Goal: Find specific page/section: Find specific page/section

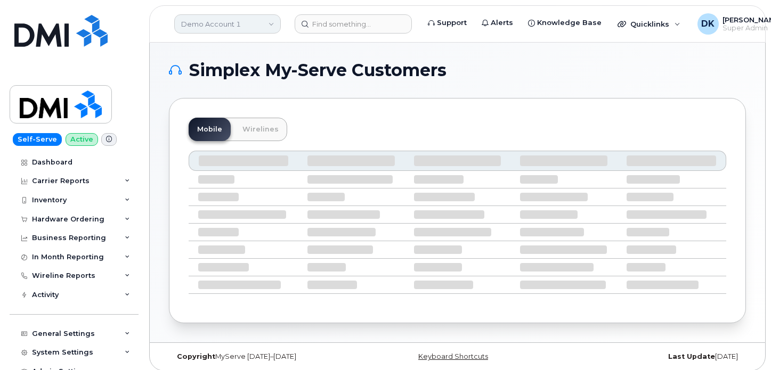
click at [279, 21] on link "Demo Account 1" at bounding box center [227, 23] width 107 height 19
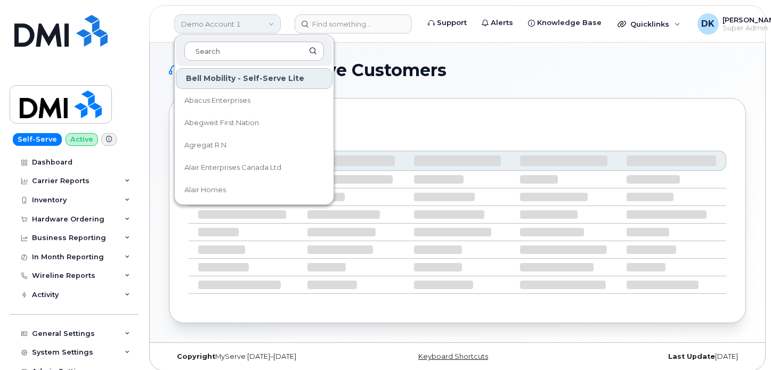
click at [279, 21] on link "Demo Account 1" at bounding box center [227, 23] width 107 height 19
click at [505, 59] on div "Simplex My-Serve Customers Mobile Wirelines" at bounding box center [457, 193] width 615 height 300
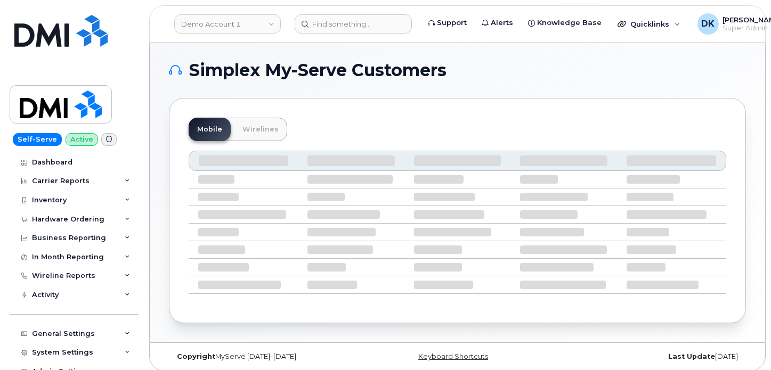
click at [141, 185] on div "Self-Serve Active Dashboard Carrier Reports Monthly Billing Data Daily Data Poo…" at bounding box center [72, 185] width 144 height 370
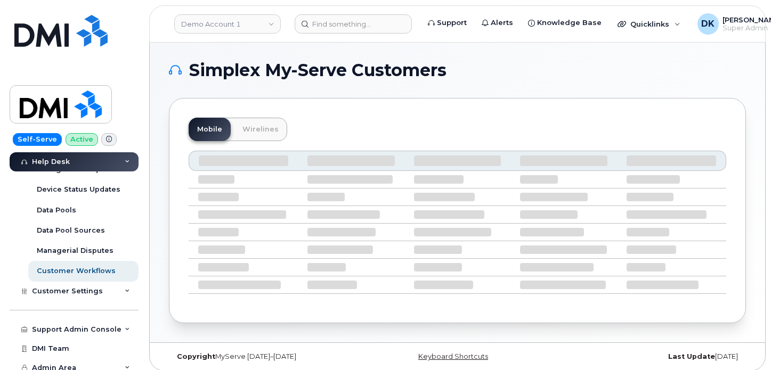
scroll to position [347, 0]
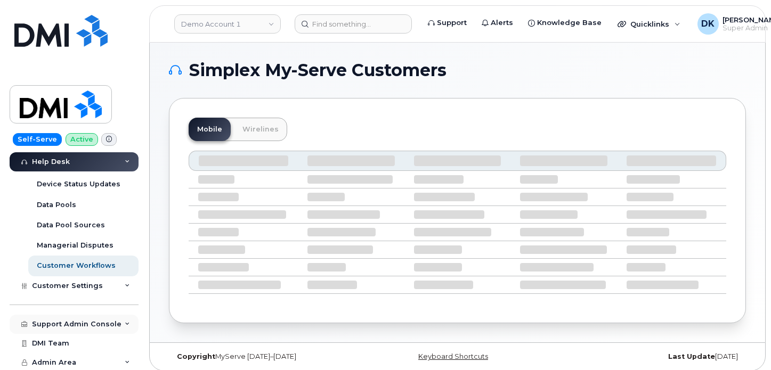
click at [125, 325] on icon at bounding box center [127, 324] width 5 height 5
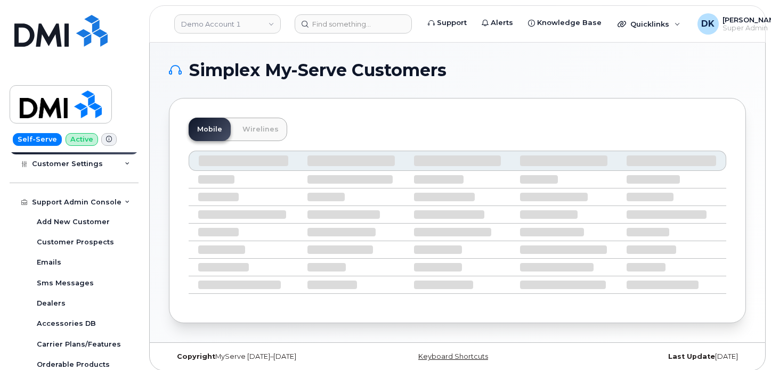
scroll to position [486, 0]
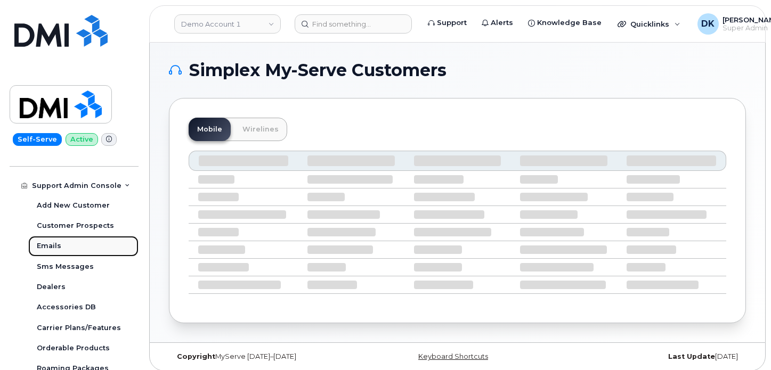
click at [49, 240] on link "Emails" at bounding box center [83, 246] width 110 height 20
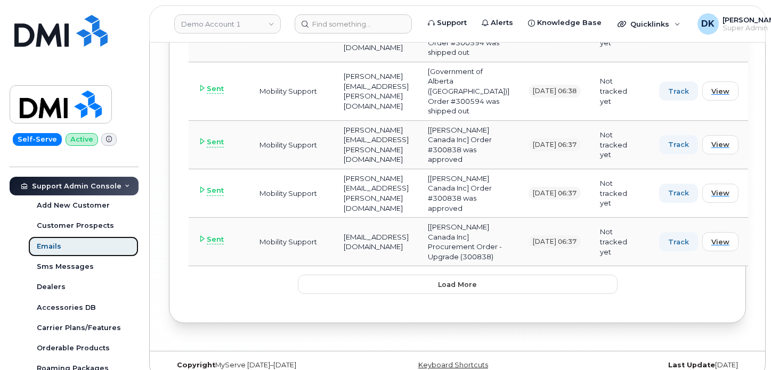
scroll to position [5657, 0]
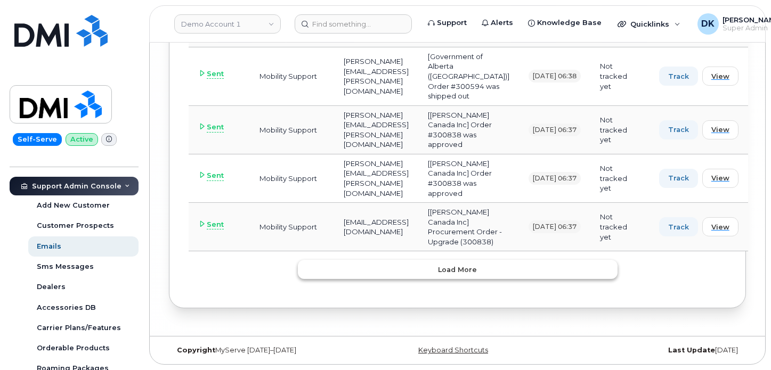
click at [463, 268] on span "Load more" at bounding box center [457, 270] width 39 height 10
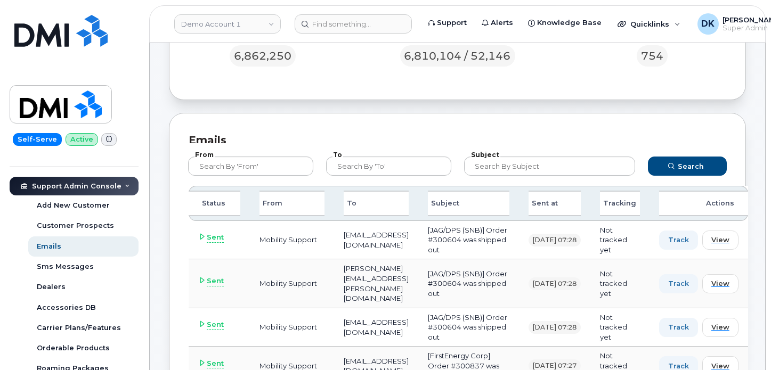
scroll to position [118, 0]
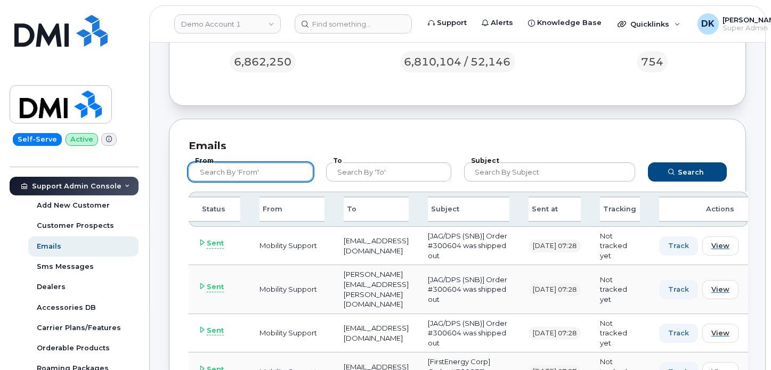
click at [307, 170] on input "text" at bounding box center [250, 171] width 125 height 19
click at [294, 171] on input "text" at bounding box center [250, 171] width 125 height 19
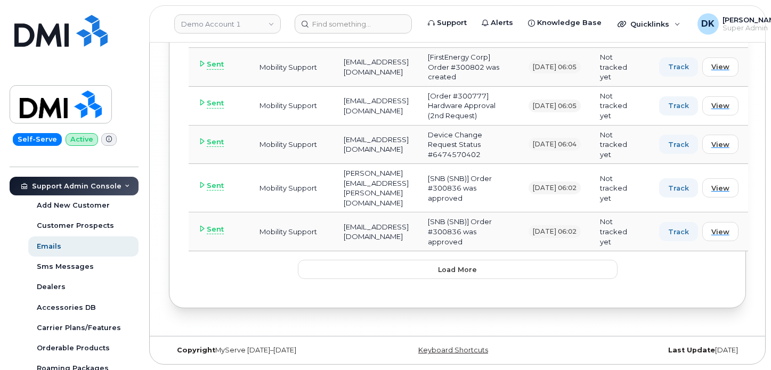
scroll to position [11261, 0]
click at [470, 269] on span "Load more" at bounding box center [457, 270] width 39 height 10
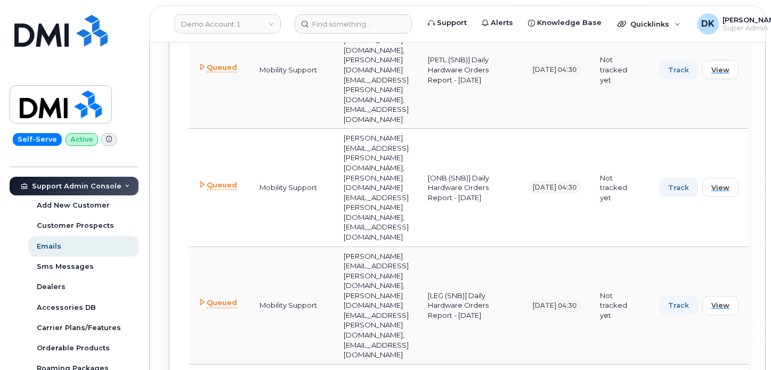
scroll to position [12346, 0]
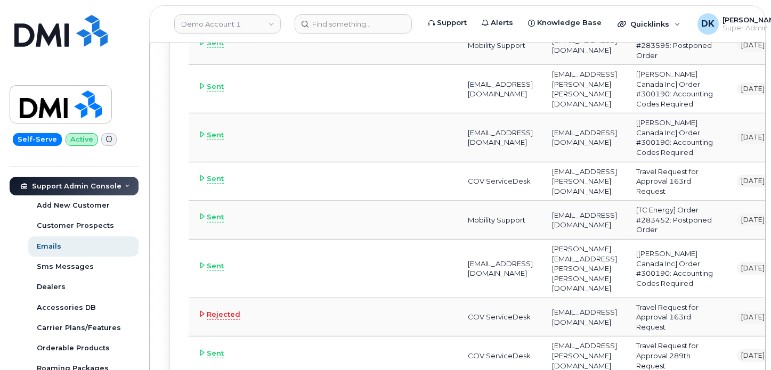
scroll to position [15682, 0]
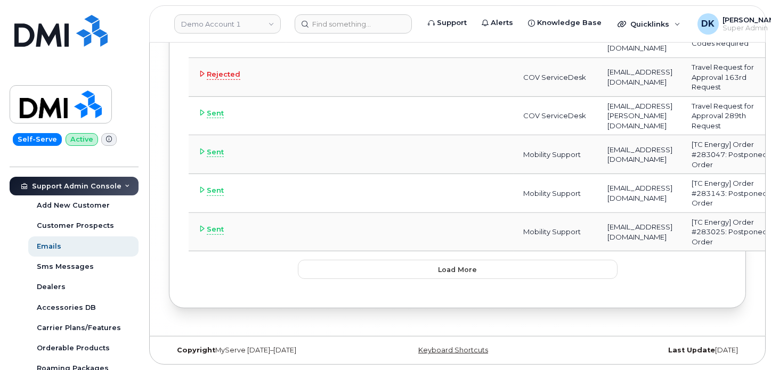
scroll to position [16750, 0]
click at [452, 266] on span "Load more" at bounding box center [457, 270] width 39 height 10
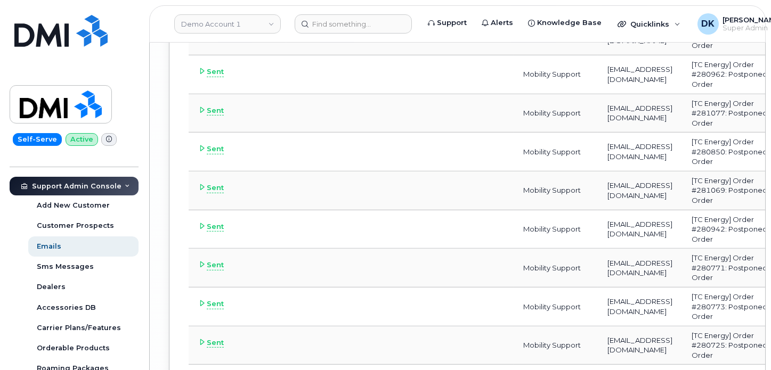
scroll to position [16925, 0]
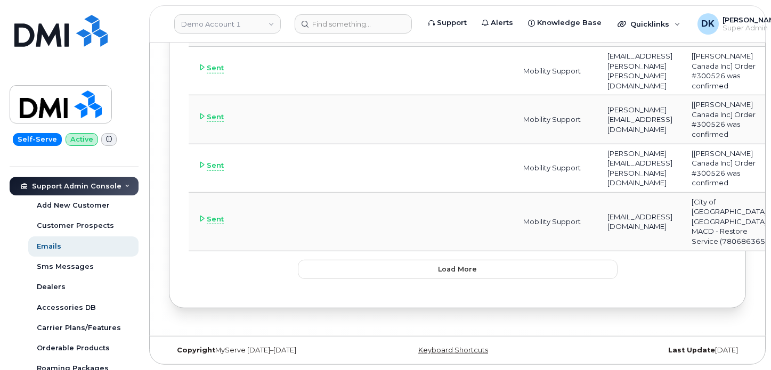
scroll to position [21582, 0]
click at [463, 265] on span "Load more" at bounding box center [457, 269] width 39 height 10
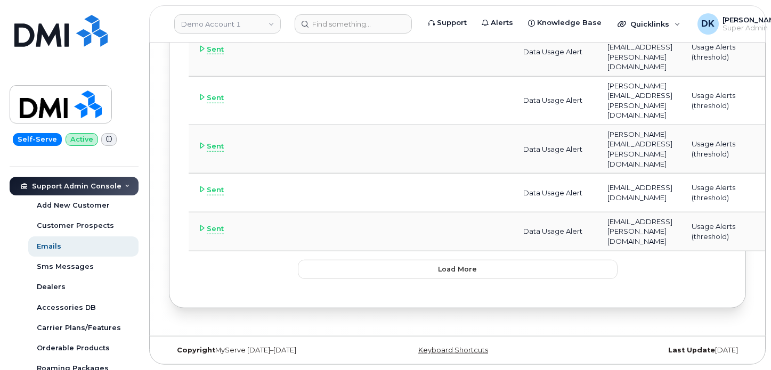
scroll to position [27710, 0]
click at [470, 269] on span "Load more" at bounding box center [457, 269] width 39 height 10
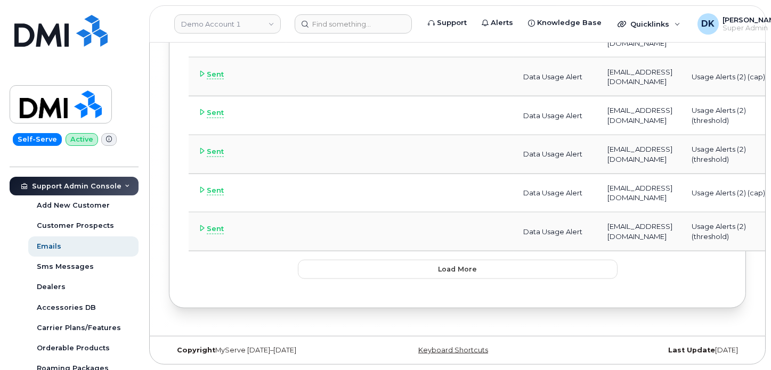
scroll to position [31732, 0]
click at [466, 265] on span "Load more" at bounding box center [457, 269] width 39 height 10
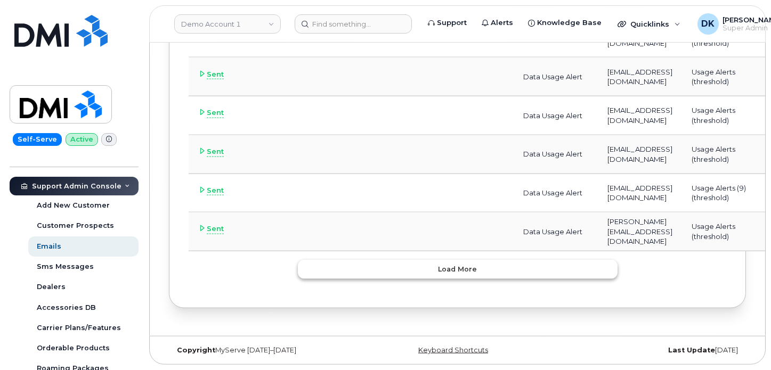
click at [472, 271] on span "Load more" at bounding box center [457, 269] width 39 height 10
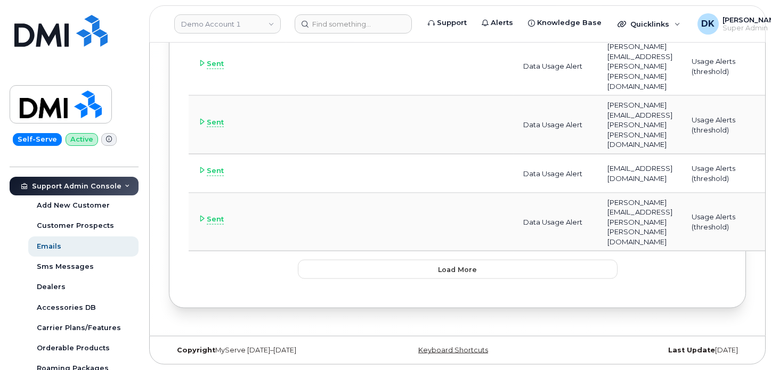
scroll to position [39569, 0]
click at [457, 266] on span "Load more" at bounding box center [457, 270] width 39 height 10
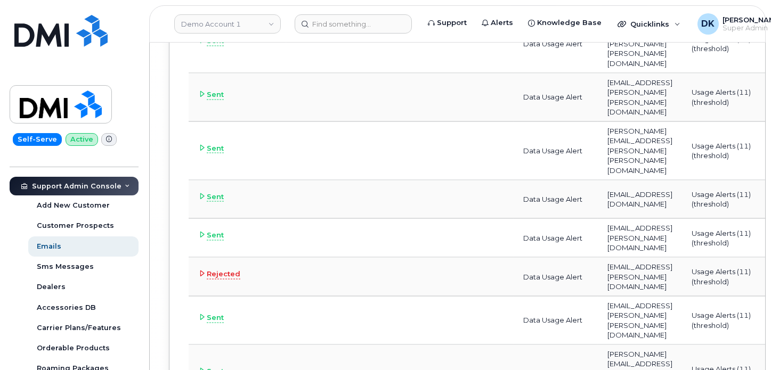
scroll to position [43433, 0]
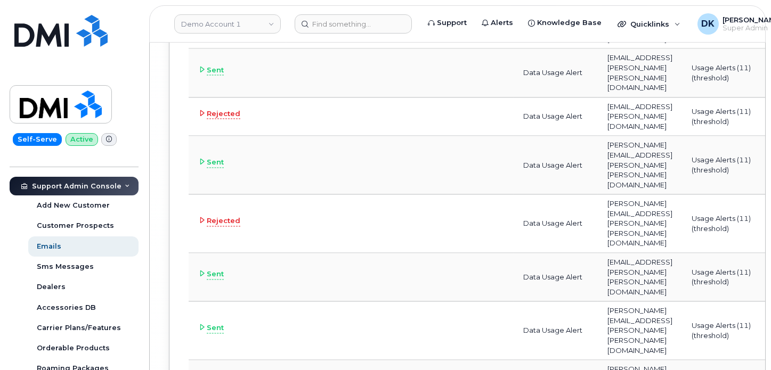
scroll to position [47296, 0]
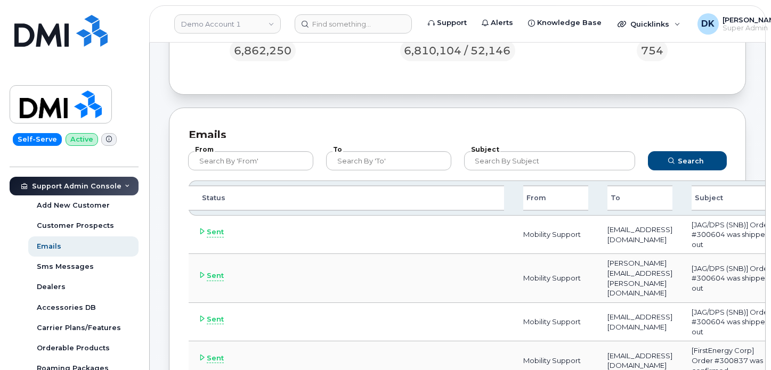
scroll to position [177, 0]
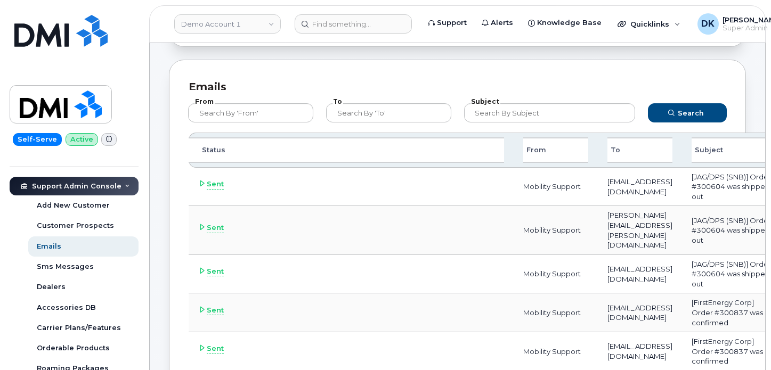
click at [235, 153] on div "Status" at bounding box center [346, 150] width 315 height 26
click at [227, 151] on div "Status" at bounding box center [346, 150] width 315 height 26
click at [671, 112] on icon "submit" at bounding box center [671, 113] width 6 height 6
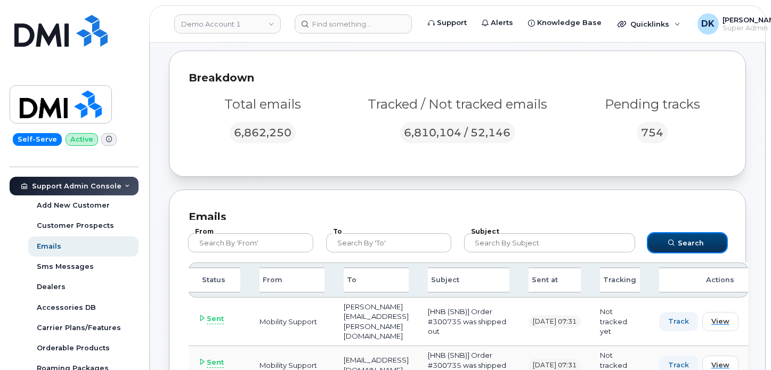
scroll to position [118, 0]
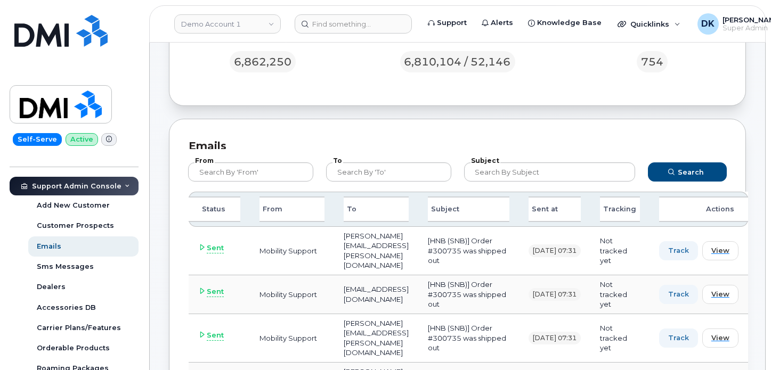
click at [581, 214] on div "Sent at" at bounding box center [554, 210] width 52 height 26
click at [581, 208] on div "Sent at" at bounding box center [554, 210] width 52 height 26
click at [581, 204] on div "Sent at" at bounding box center [554, 210] width 52 height 26
click at [581, 203] on div "Sent at" at bounding box center [554, 210] width 52 height 26
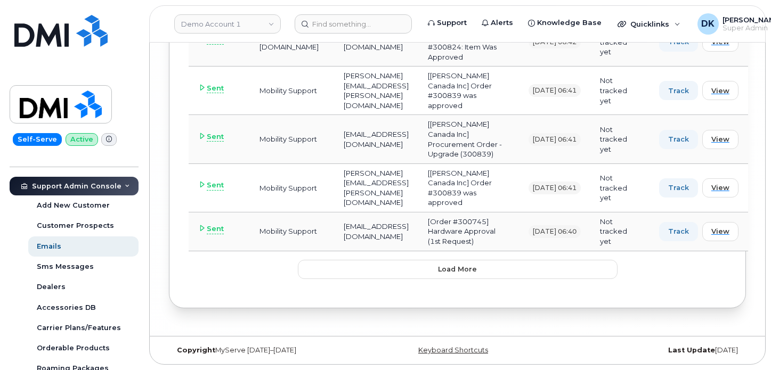
scroll to position [5608, 0]
click at [475, 273] on span "Load more" at bounding box center [457, 269] width 39 height 10
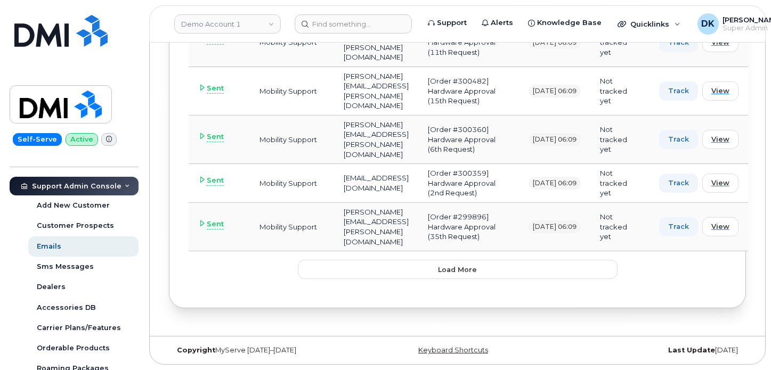
scroll to position [11261, 0]
click at [460, 269] on span "Load more" at bounding box center [457, 270] width 39 height 10
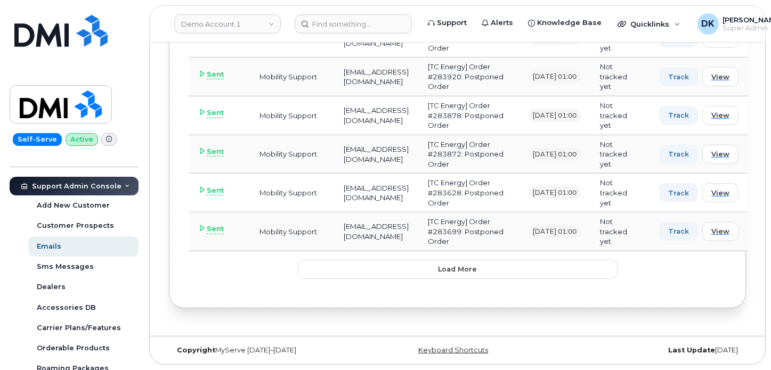
scroll to position [16627, 0]
click at [447, 268] on span "Load more" at bounding box center [457, 269] width 39 height 10
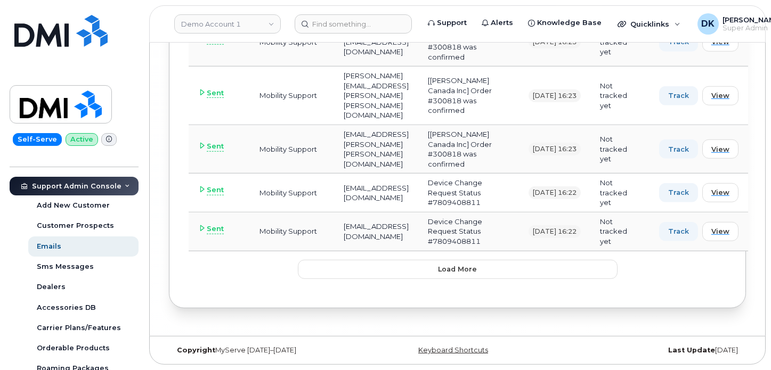
scroll to position [21520, 0]
click at [470, 268] on span "Load more" at bounding box center [457, 269] width 39 height 10
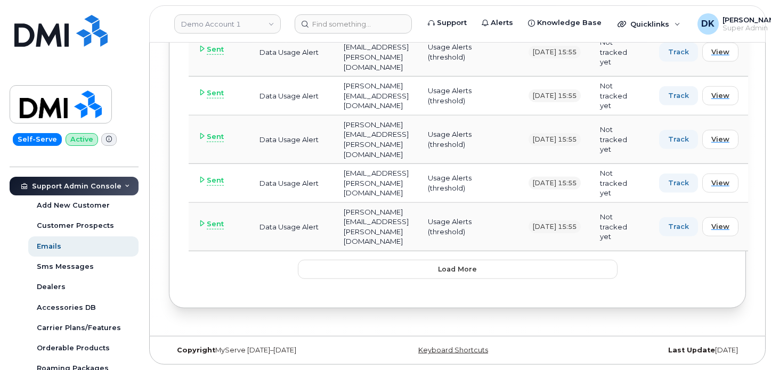
scroll to position [27855, 0]
click at [464, 266] on span "Load more" at bounding box center [457, 269] width 39 height 10
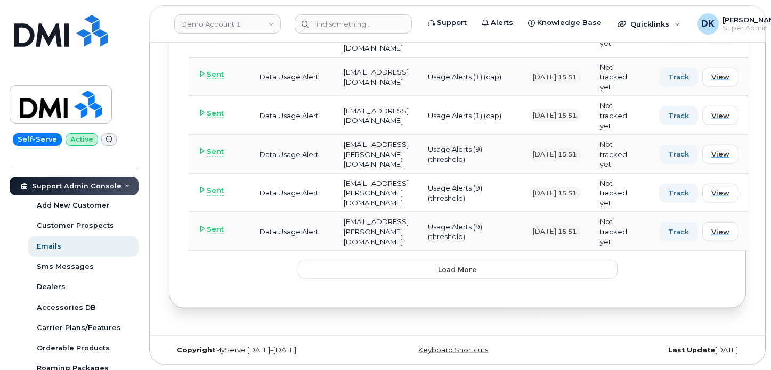
scroll to position [31838, 0]
click at [461, 266] on span "Load more" at bounding box center [457, 270] width 39 height 10
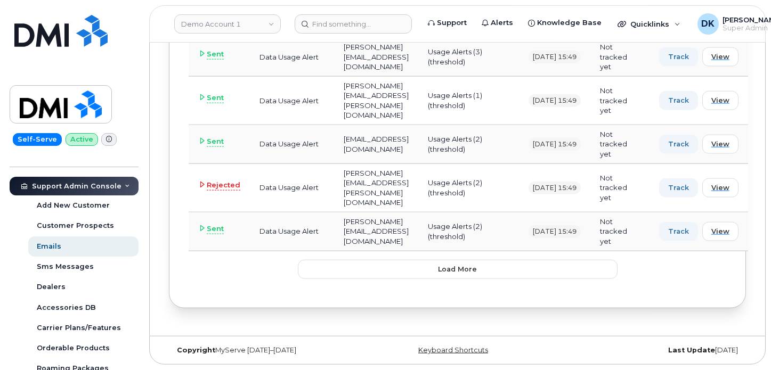
scroll to position [35751, 0]
click at [460, 265] on span "Load more" at bounding box center [457, 269] width 39 height 10
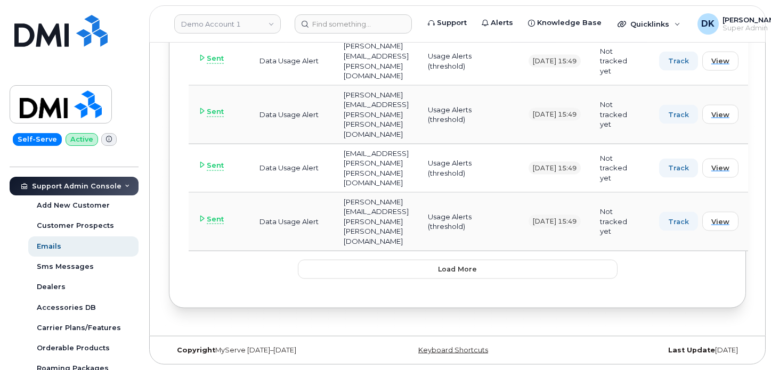
scroll to position [39714, 0]
click at [455, 274] on span "Load more" at bounding box center [457, 269] width 39 height 10
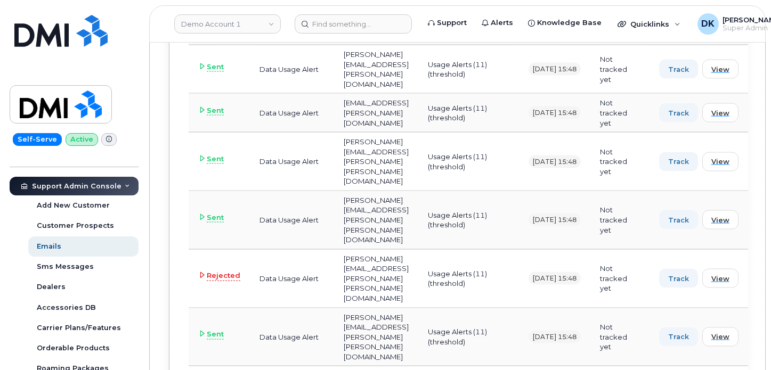
scroll to position [43578, 0]
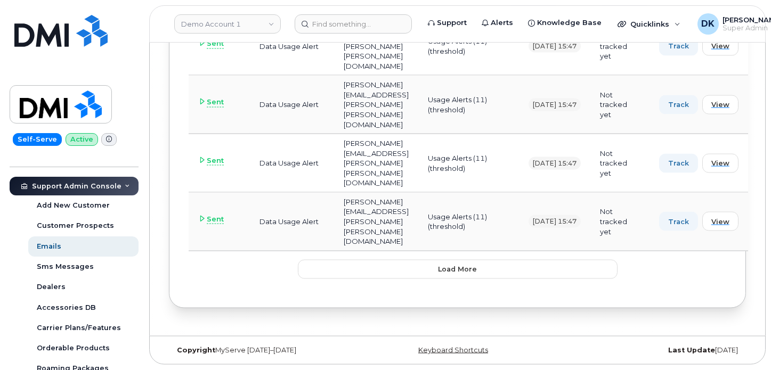
drag, startPoint x: 751, startPoint y: 231, endPoint x: 789, endPoint y: 224, distance: 39.0
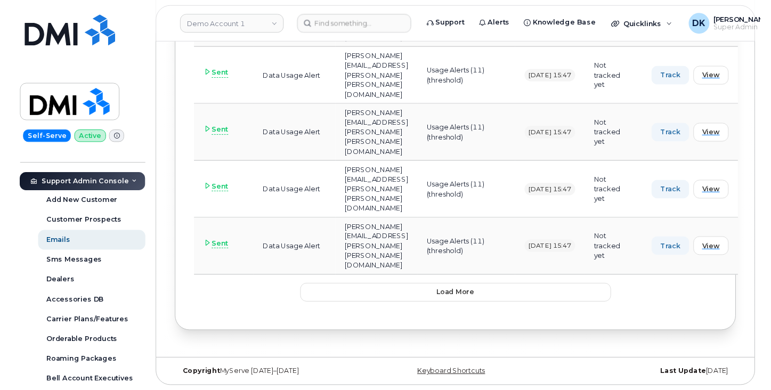
scroll to position [43542, 0]
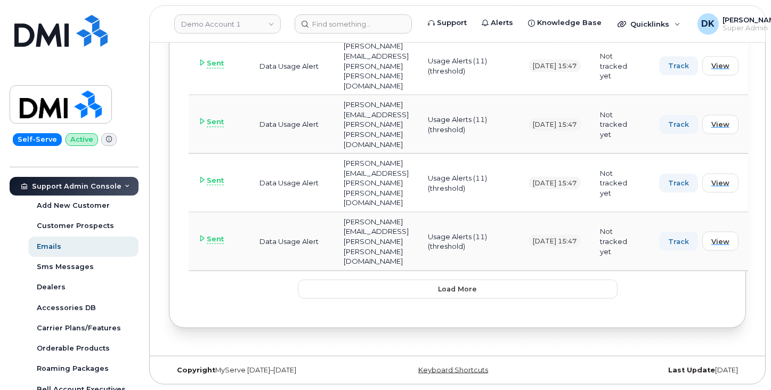
click at [316, 265] on td "Data Usage Alert" at bounding box center [292, 242] width 84 height 59
click at [467, 294] on span "Load more" at bounding box center [457, 289] width 39 height 10
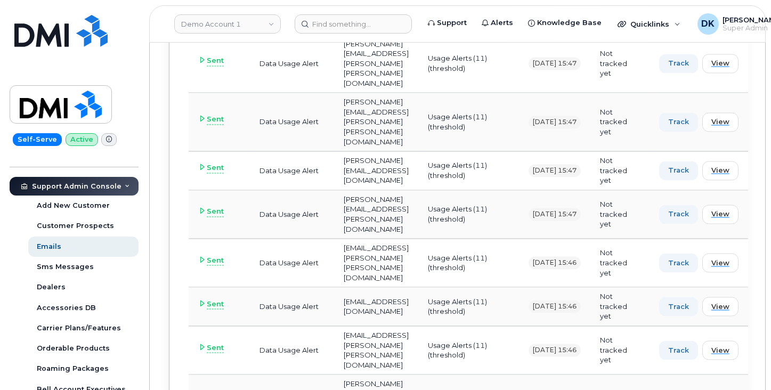
scroll to position [47422, 0]
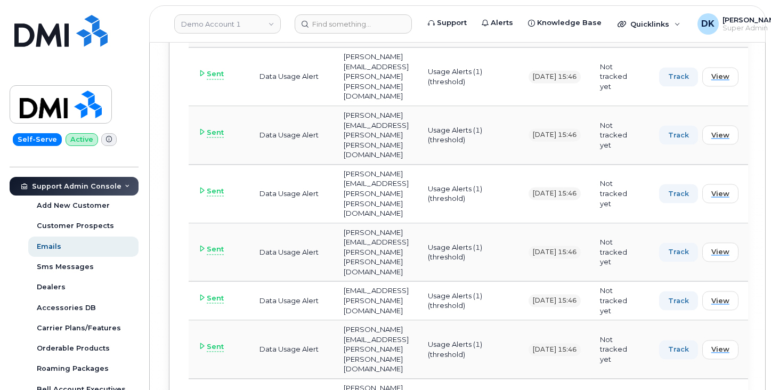
scroll to position [51286, 0]
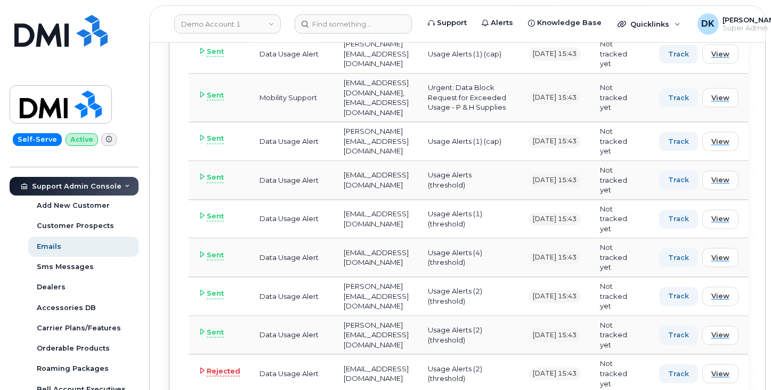
scroll to position [55259, 0]
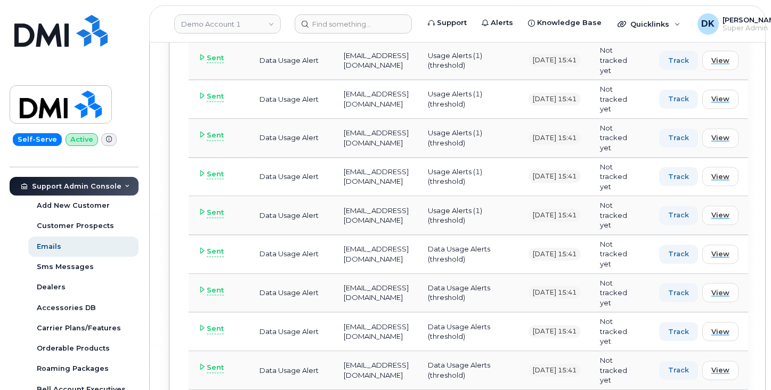
scroll to position [59142, 0]
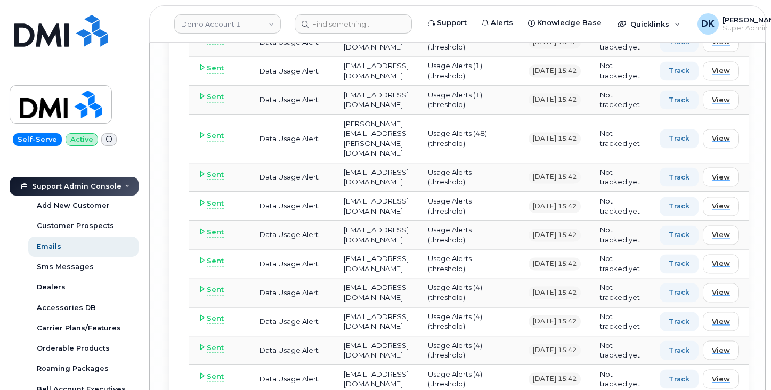
scroll to position [54295, 0]
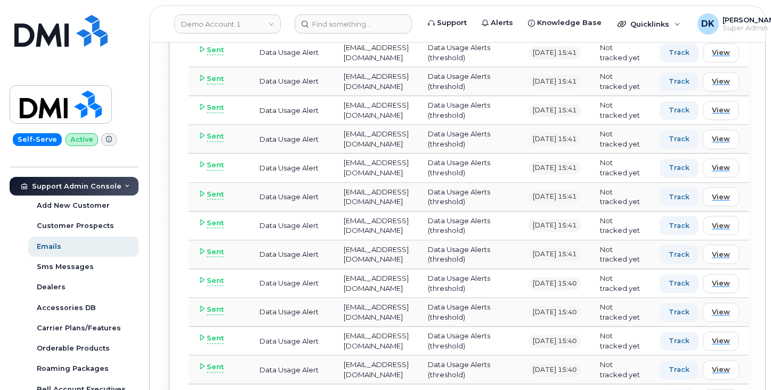
scroll to position [57180, 0]
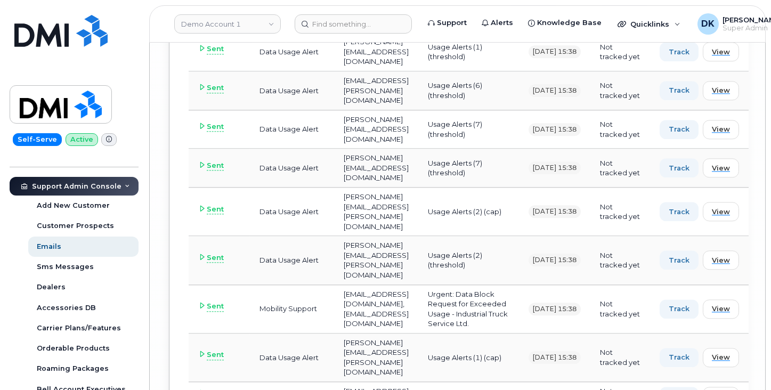
scroll to position [60263, 0]
